Goal: Information Seeking & Learning: Learn about a topic

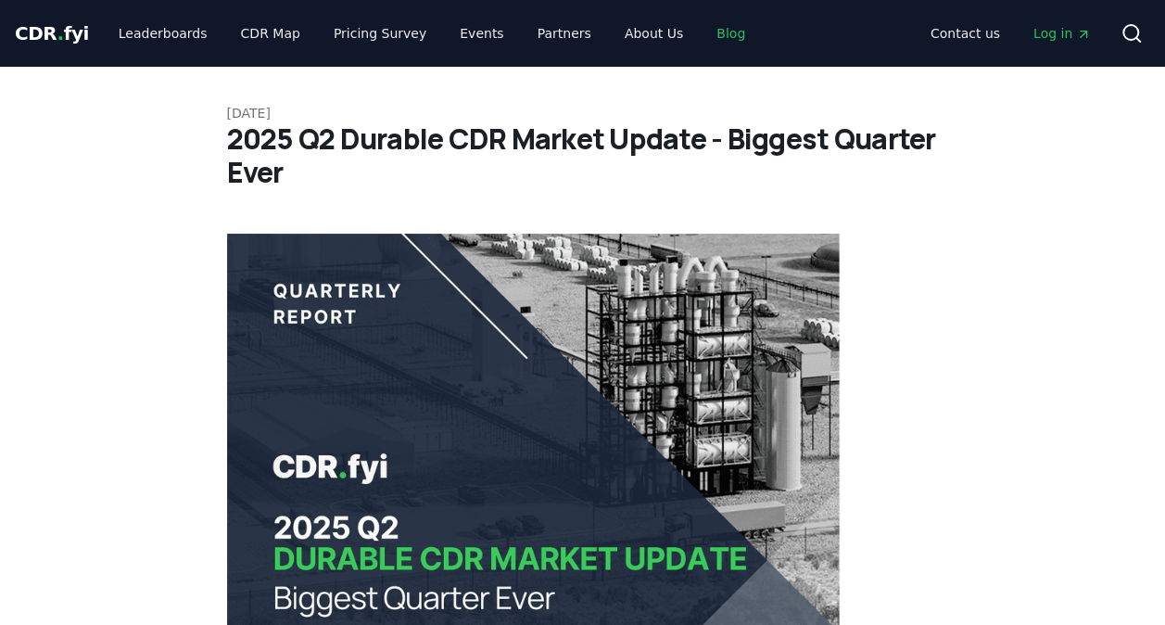
click at [702, 32] on link "Blog" at bounding box center [731, 33] width 58 height 33
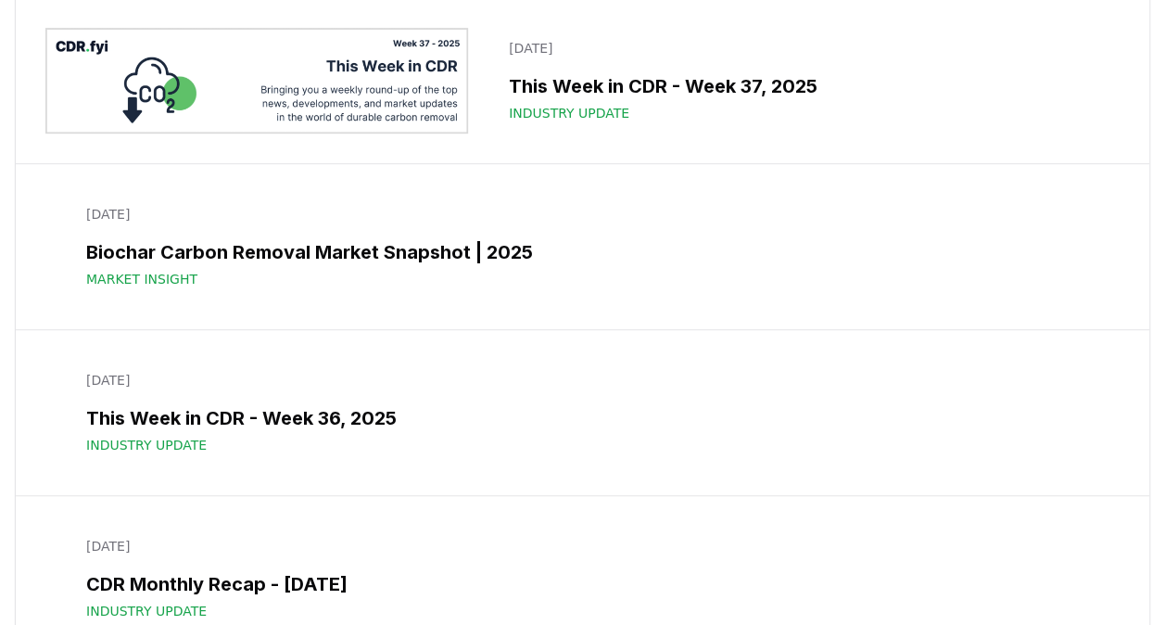
scroll to position [485, 0]
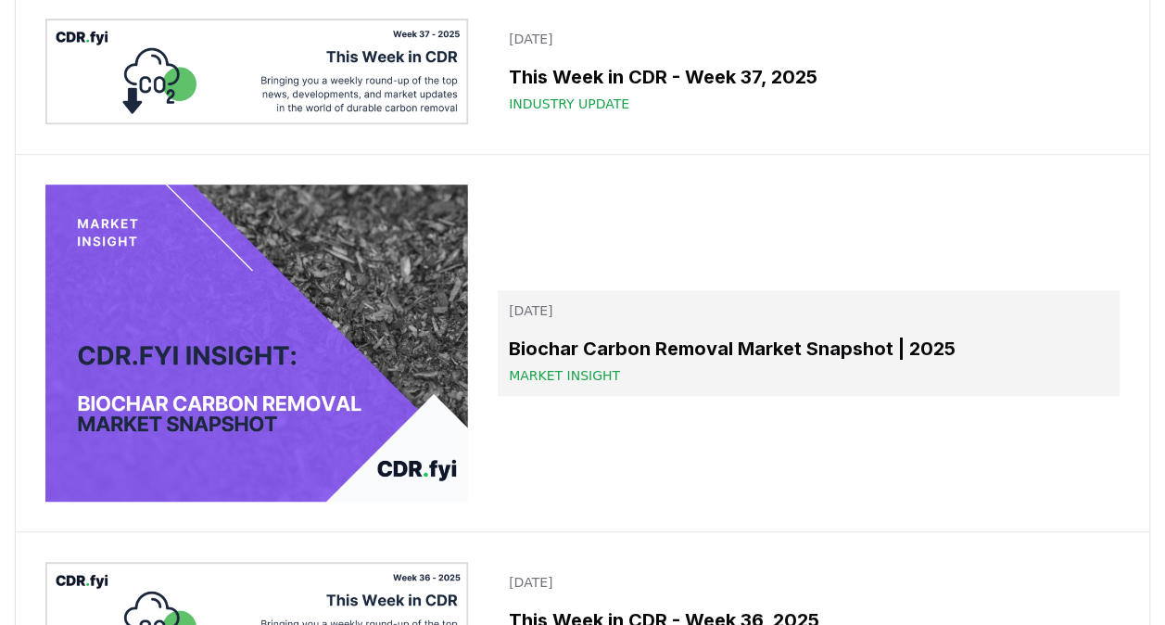
click at [578, 335] on h3 "Biochar Carbon Removal Market Snapshot | 2025" at bounding box center [809, 349] width 600 height 28
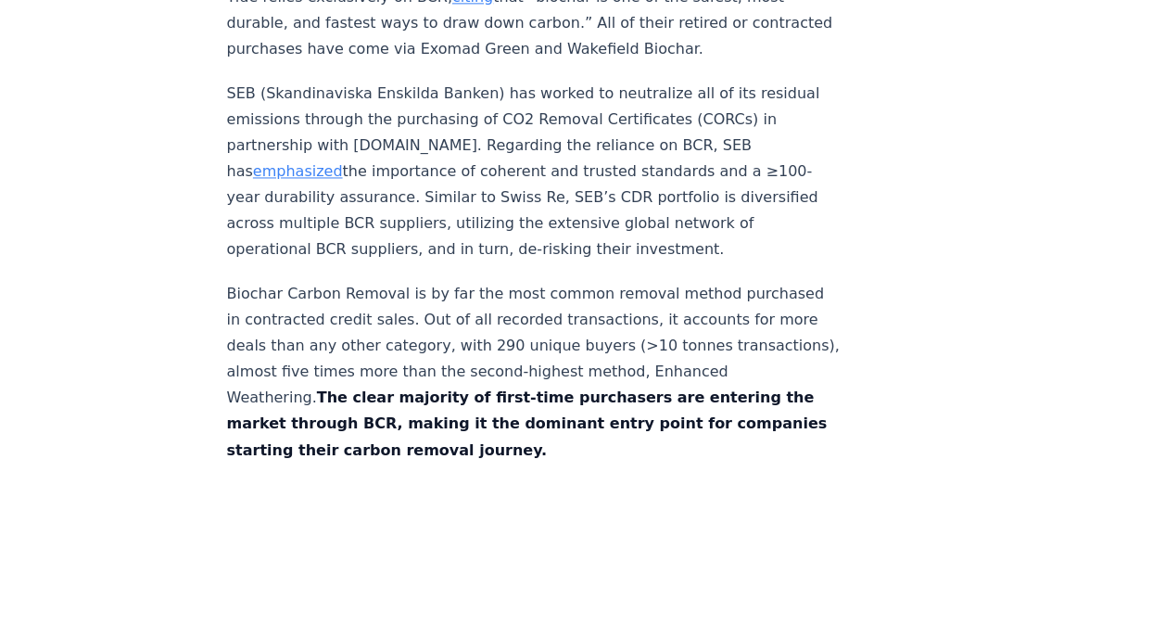
scroll to position [8466, 0]
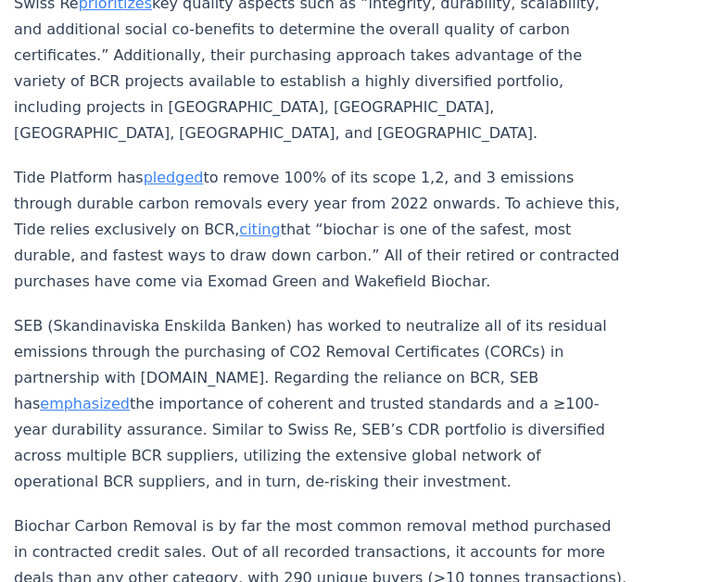
scroll to position [8066, 1]
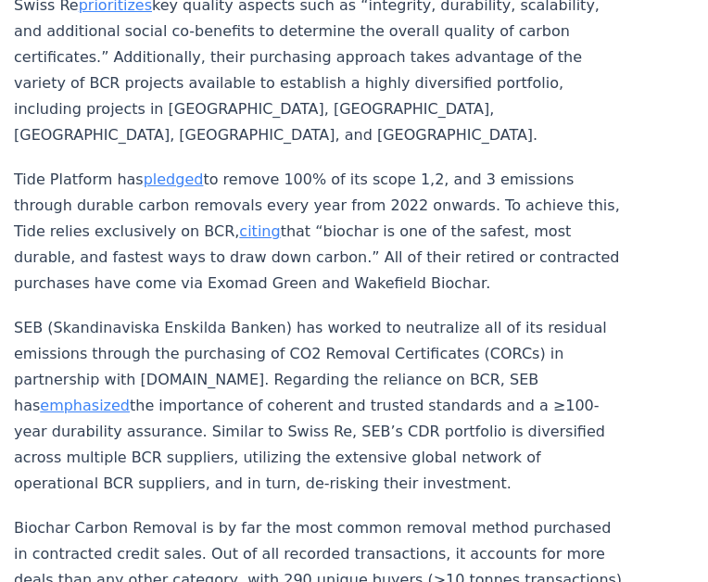
drag, startPoint x: 177, startPoint y: 444, endPoint x: 248, endPoint y: 477, distance: 78.0
drag, startPoint x: 259, startPoint y: 477, endPoint x: 171, endPoint y: 454, distance: 91.1
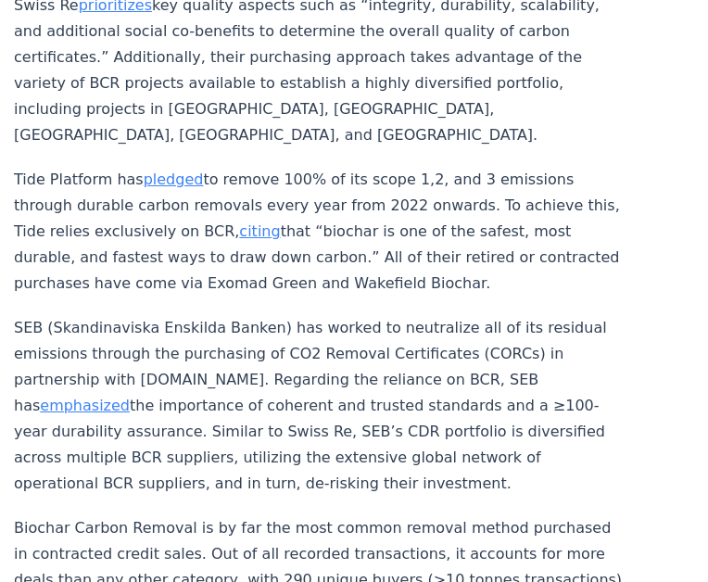
copy strong "The clear majority of first-time purchasers are entering the market through BCR,"
drag, startPoint x: 248, startPoint y: 481, endPoint x: 171, endPoint y: 455, distance: 82.1
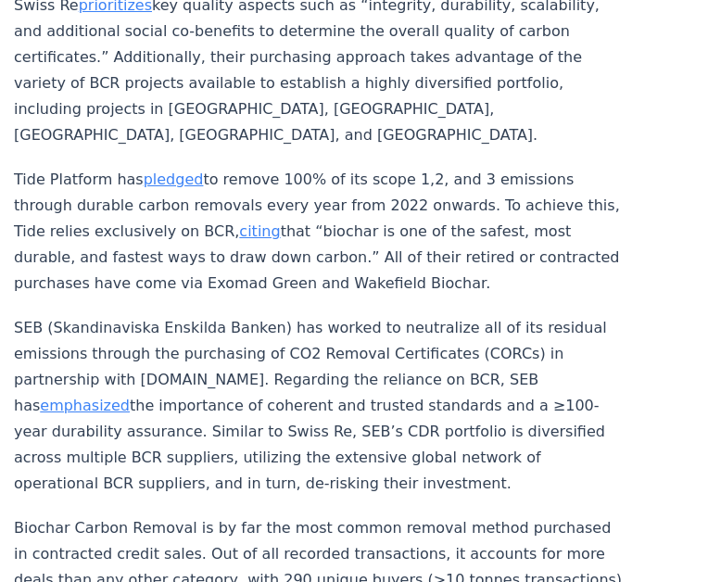
copy strong "The clear majority of first-time purchasers are entering the market through BCR"
